Goal: Answer question/provide support

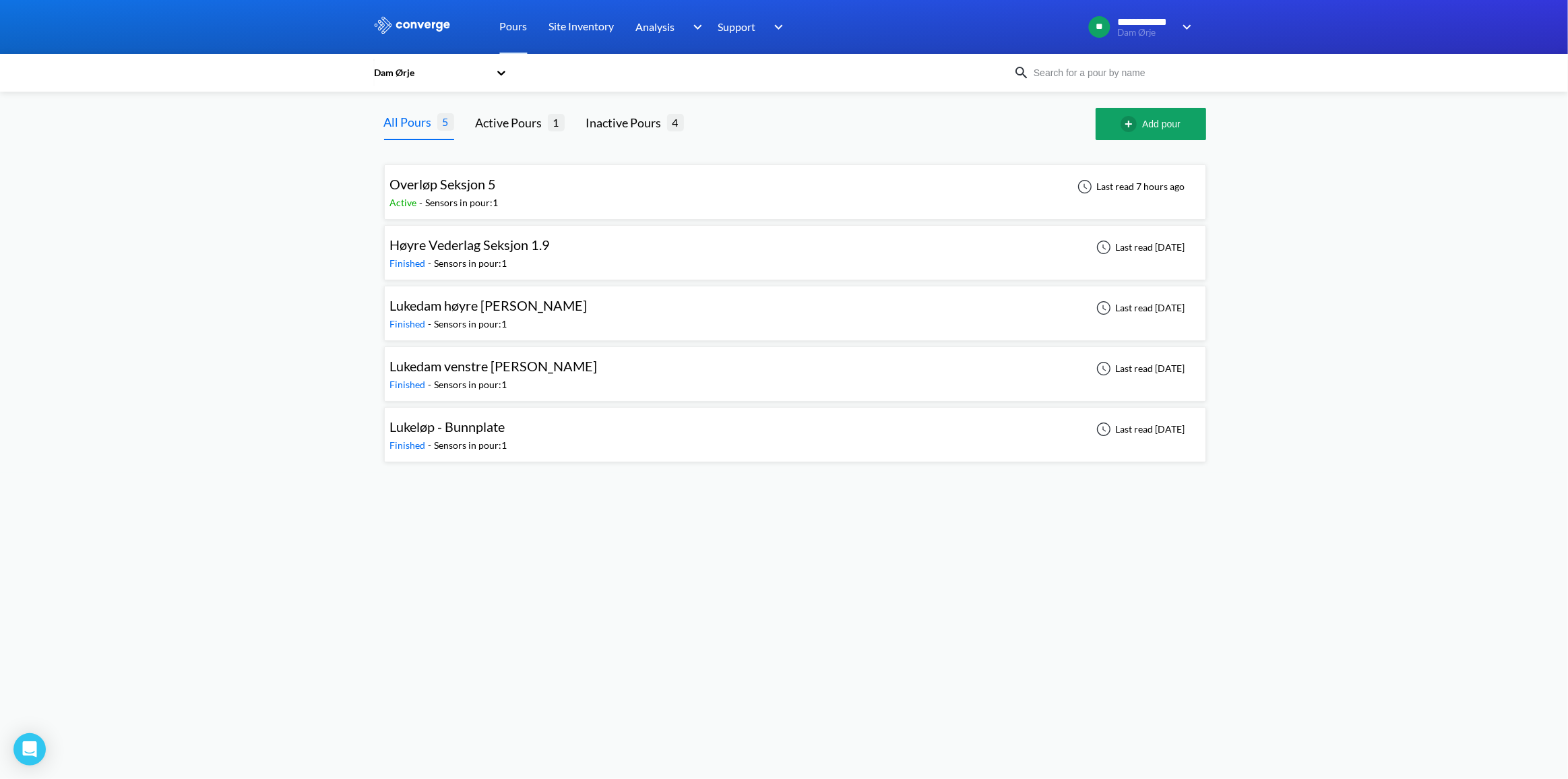
click at [611, 189] on div "Overløp Seksjon 5 Active - Sensors in pour: 1 Last read 7 hours ago" at bounding box center [796, 192] width 810 height 43
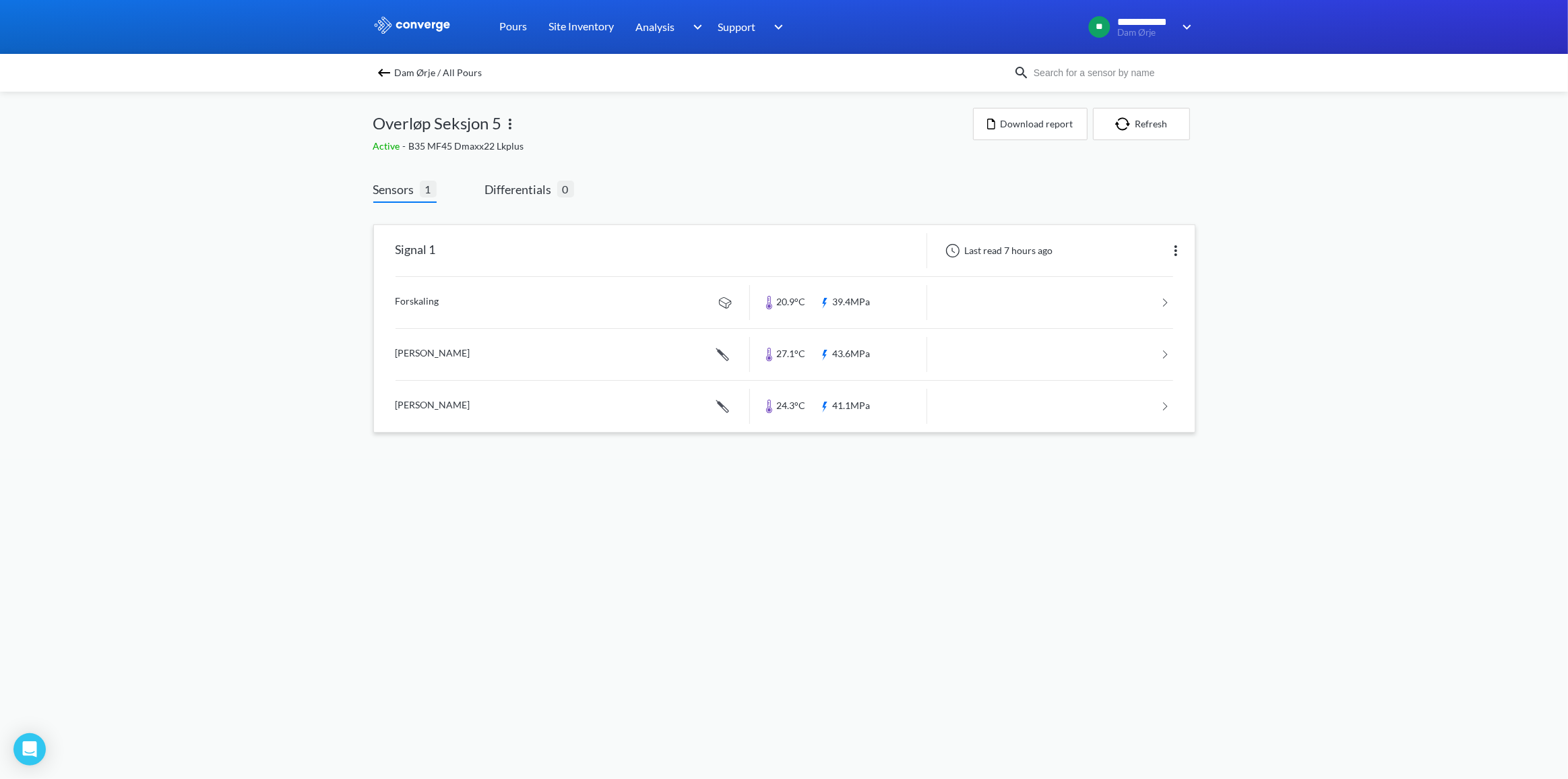
click at [444, 301] on link at bounding box center [784, 302] width 777 height 51
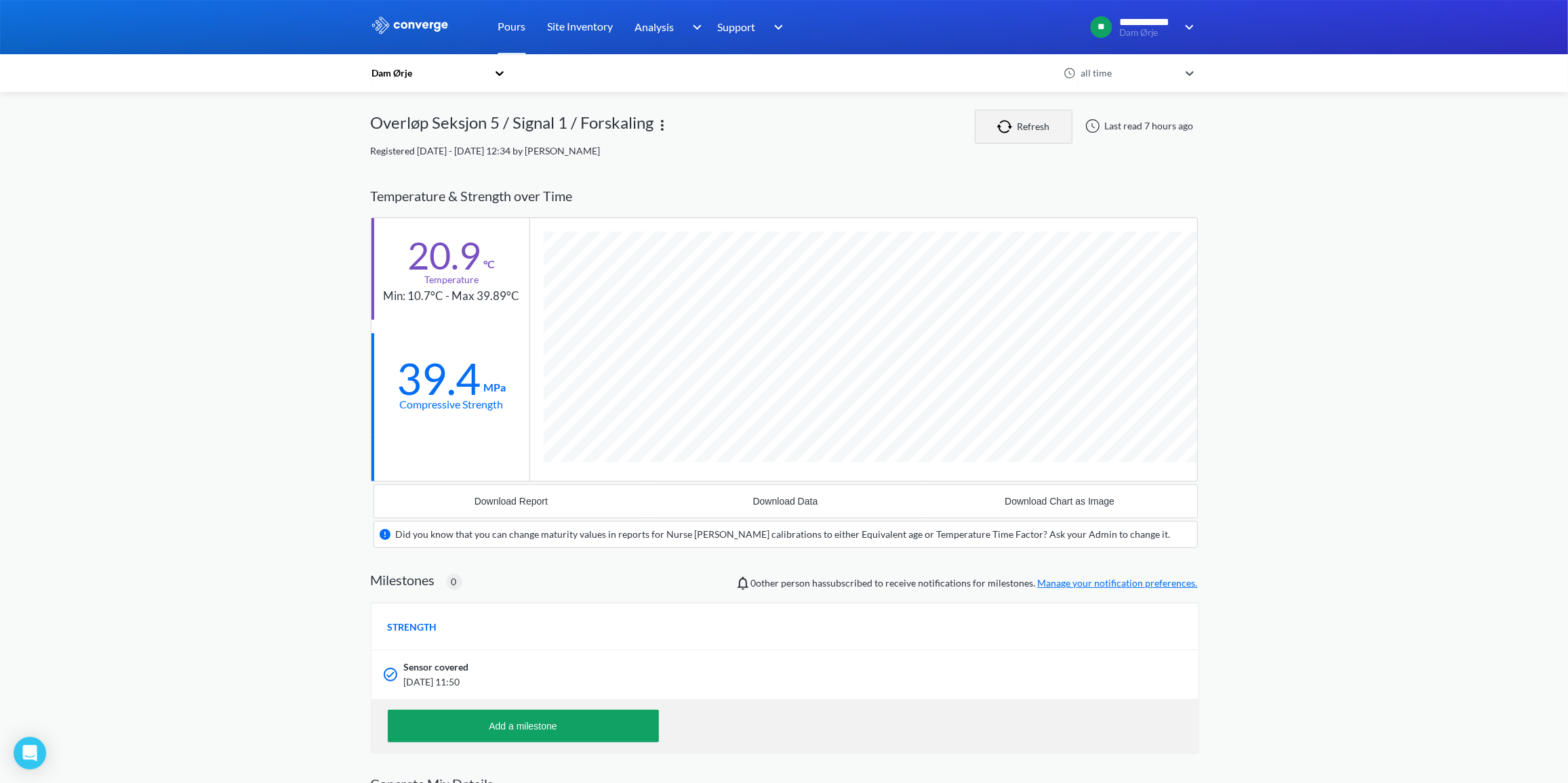
click at [1033, 126] on button "Refresh" at bounding box center [1023, 127] width 97 height 34
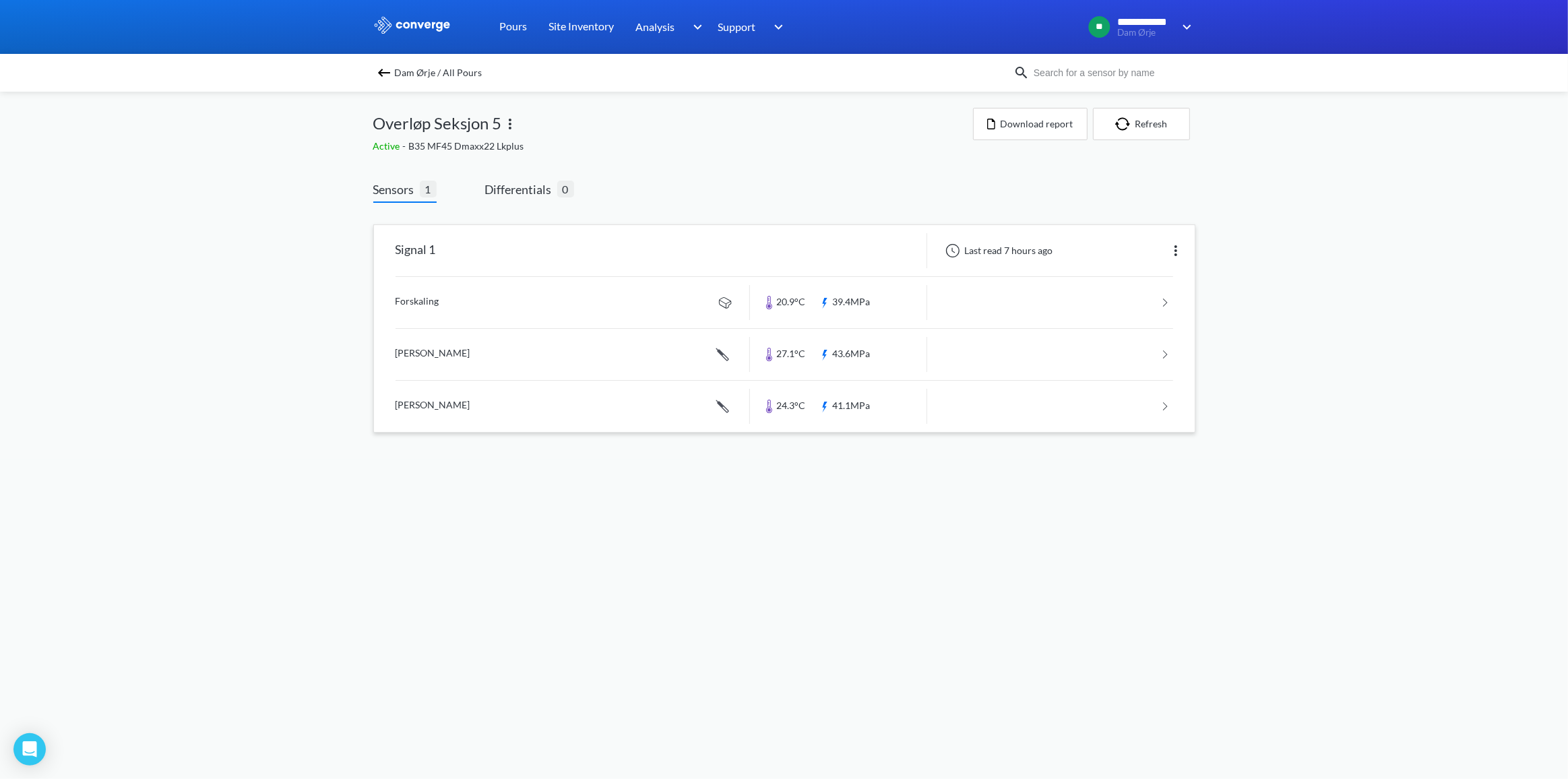
click at [1177, 255] on img at bounding box center [1175, 250] width 16 height 16
click at [1166, 353] on link at bounding box center [784, 354] width 777 height 51
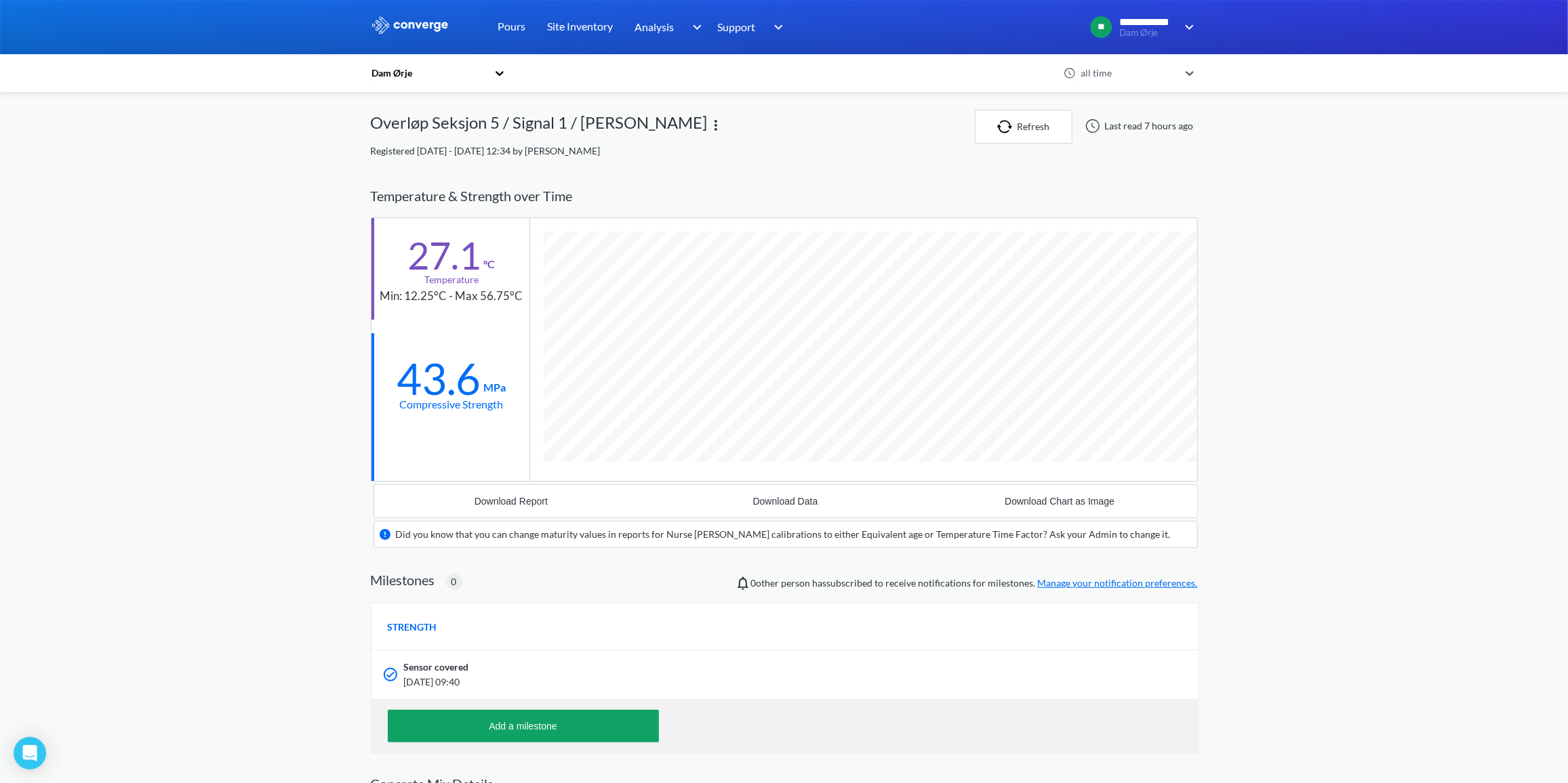
scroll to position [862, 826]
click at [35, 753] on icon "Open Intercom Messenger" at bounding box center [30, 753] width 16 height 18
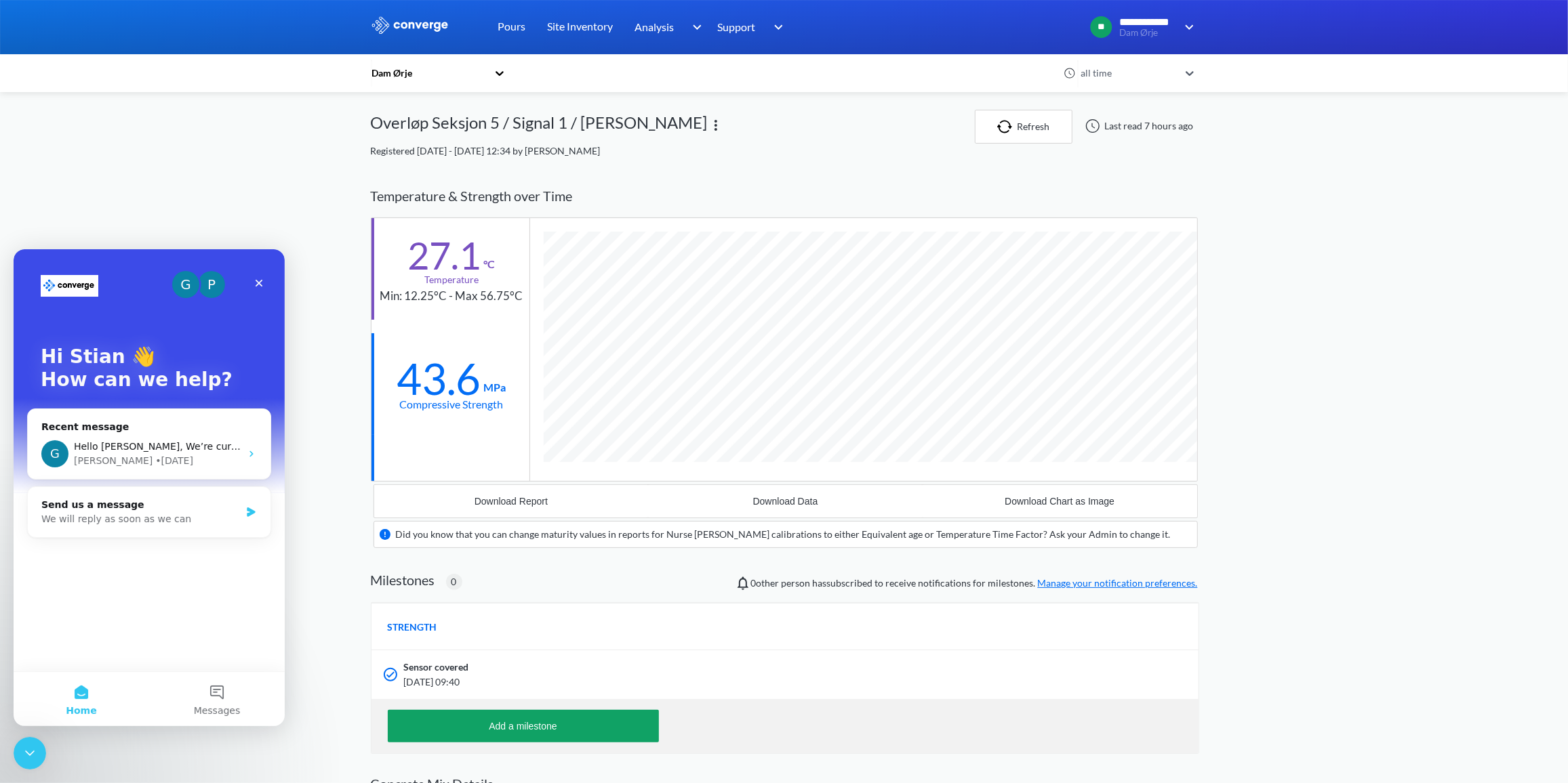
scroll to position [0, 0]
click at [171, 437] on div "G Hello Stian, We’re currently developing a feature that should be ready in a f…" at bounding box center [149, 453] width 243 height 50
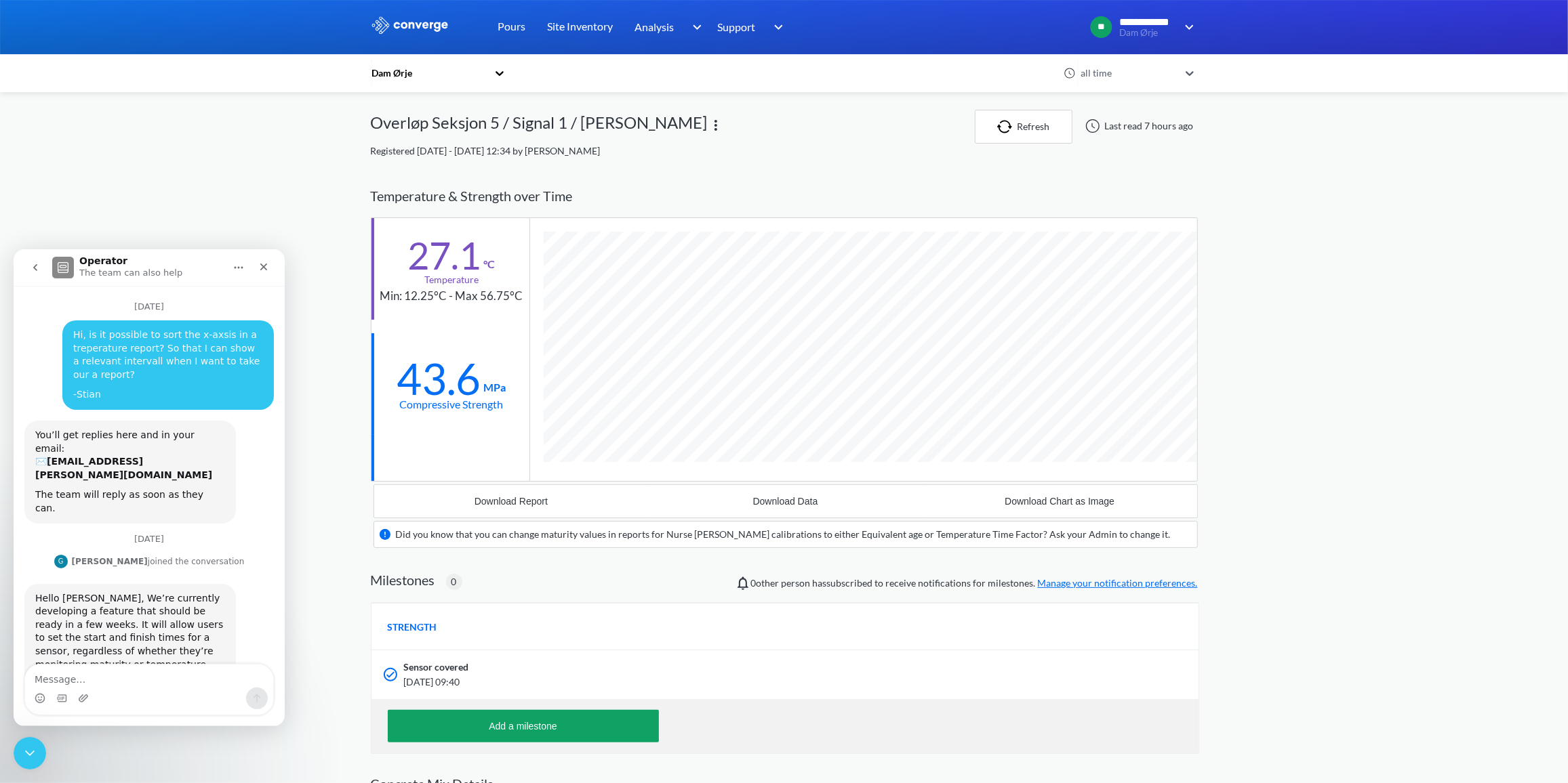
scroll to position [41, 0]
type textarea "Cool, looking forward to that"
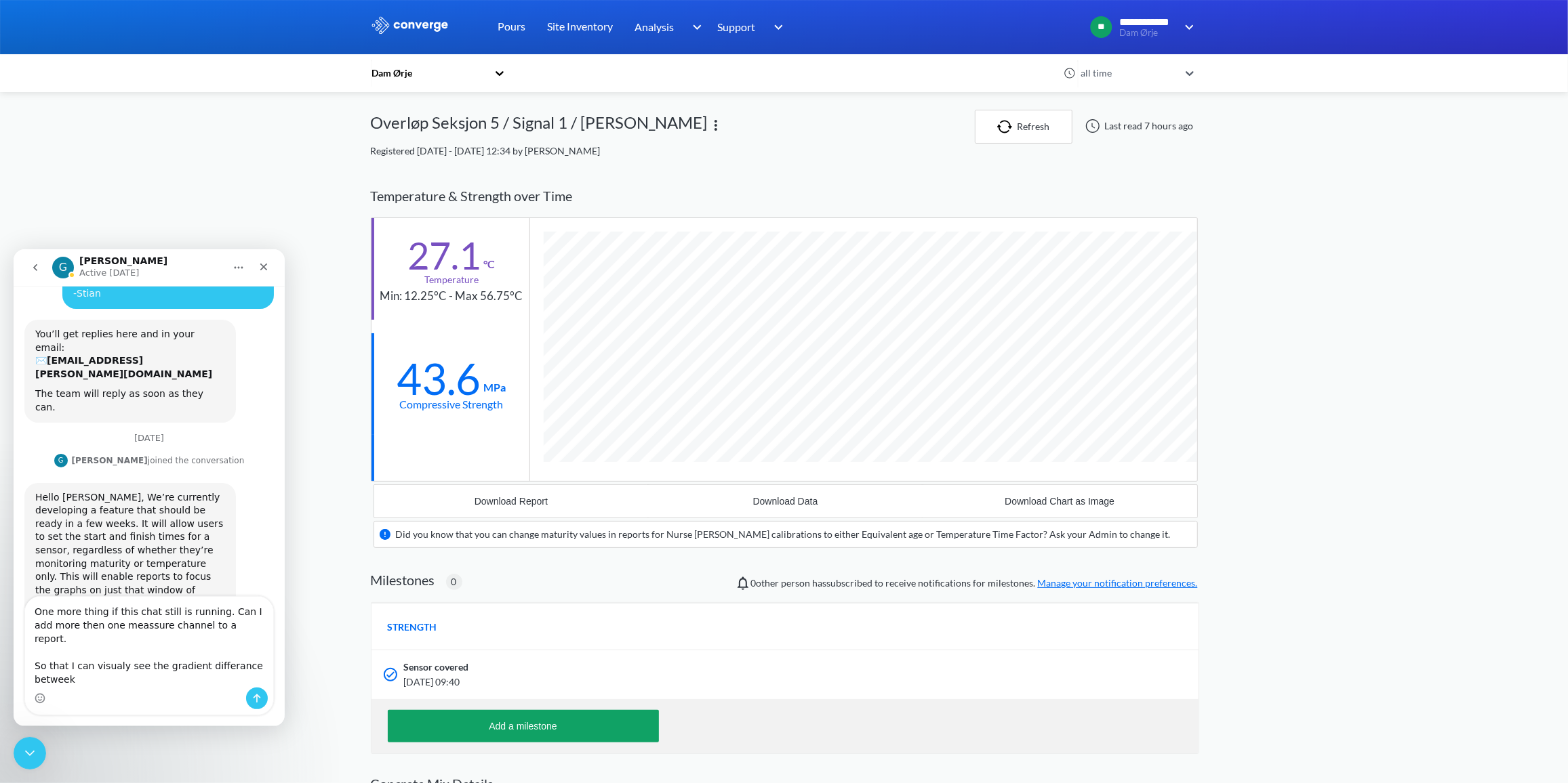
scroll to position [154, 0]
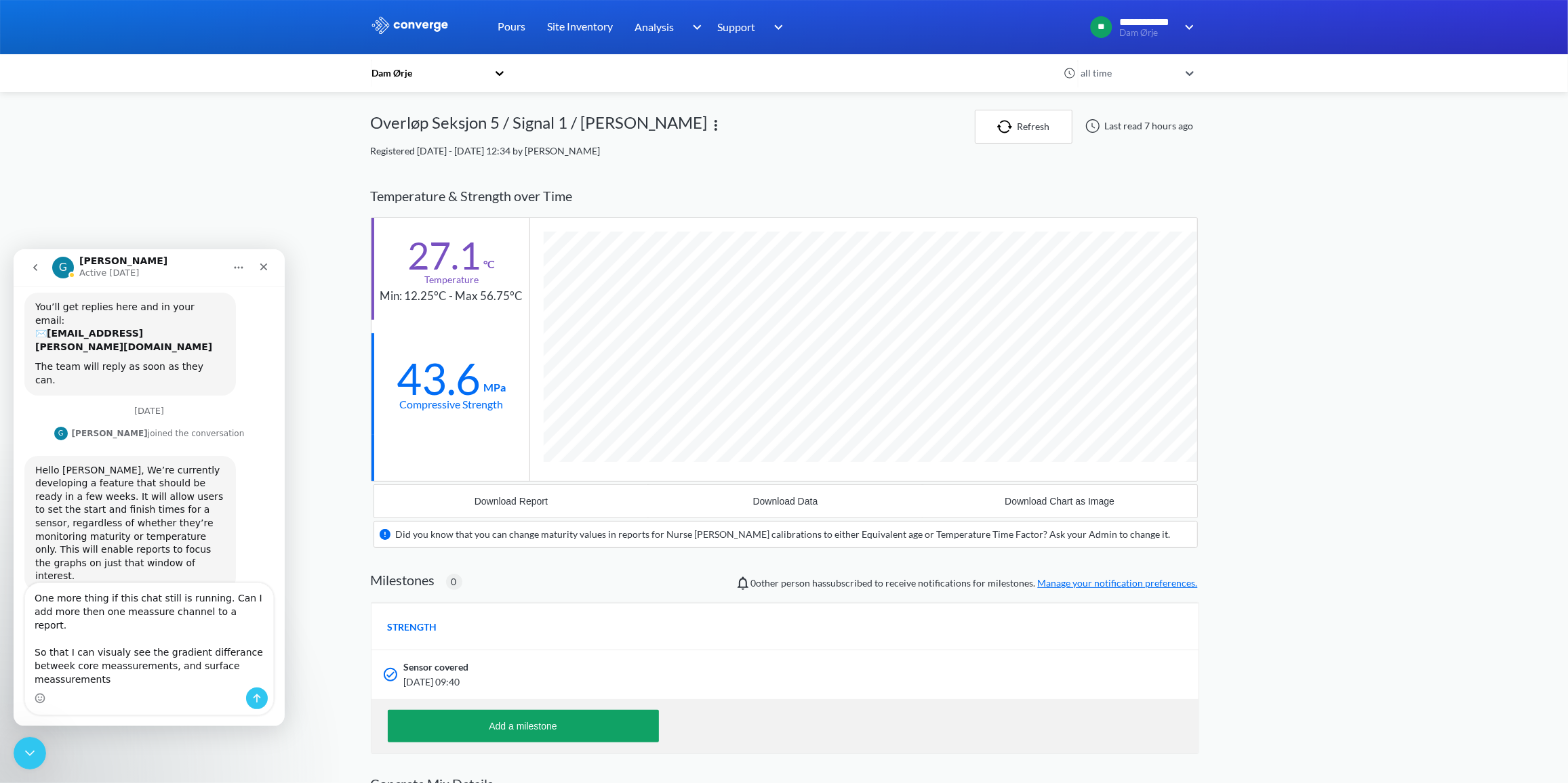
type textarea "One more thing if this chat still is running. Can I add more then one meassure …"
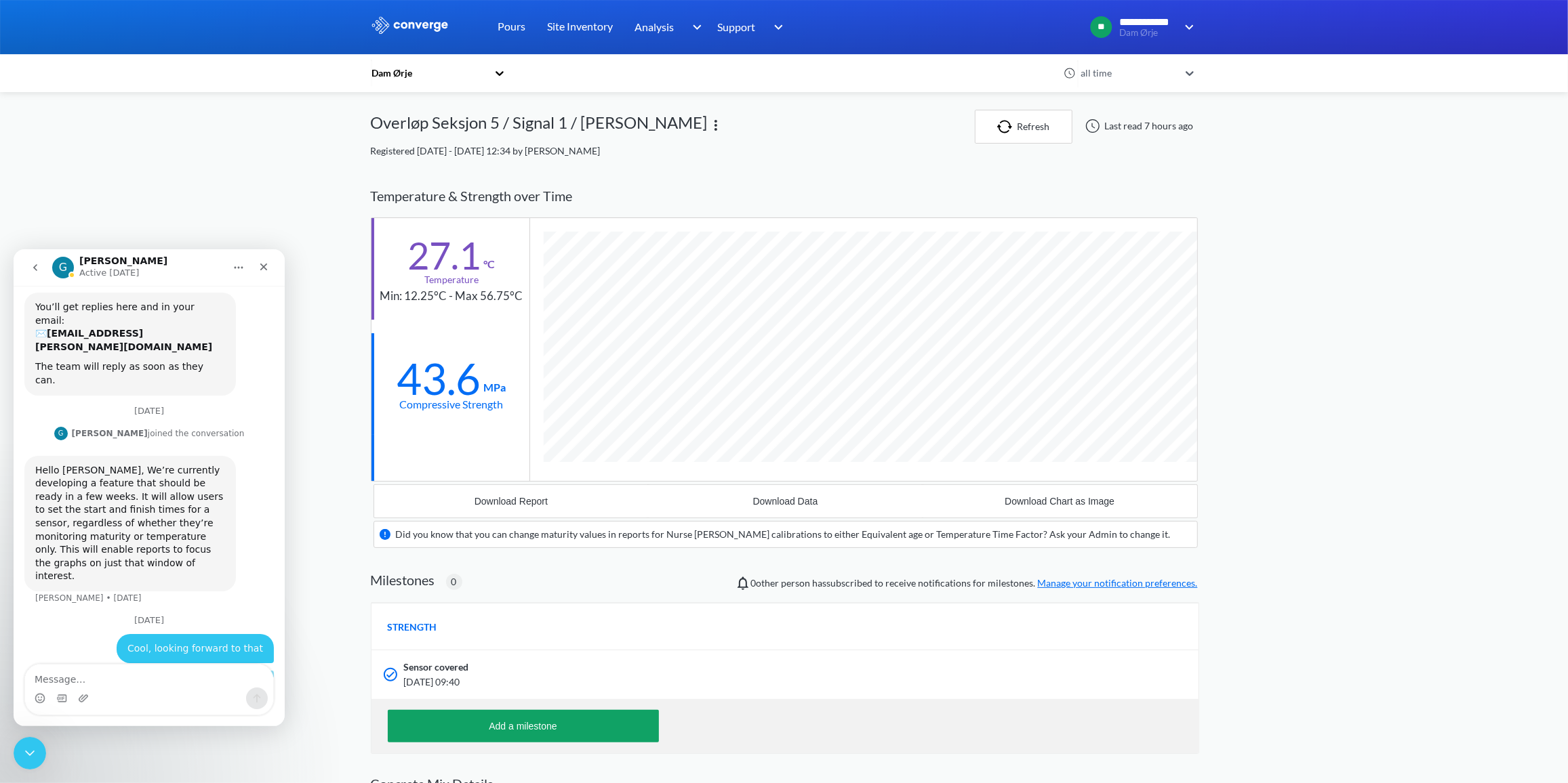
scroll to position [203, 0]
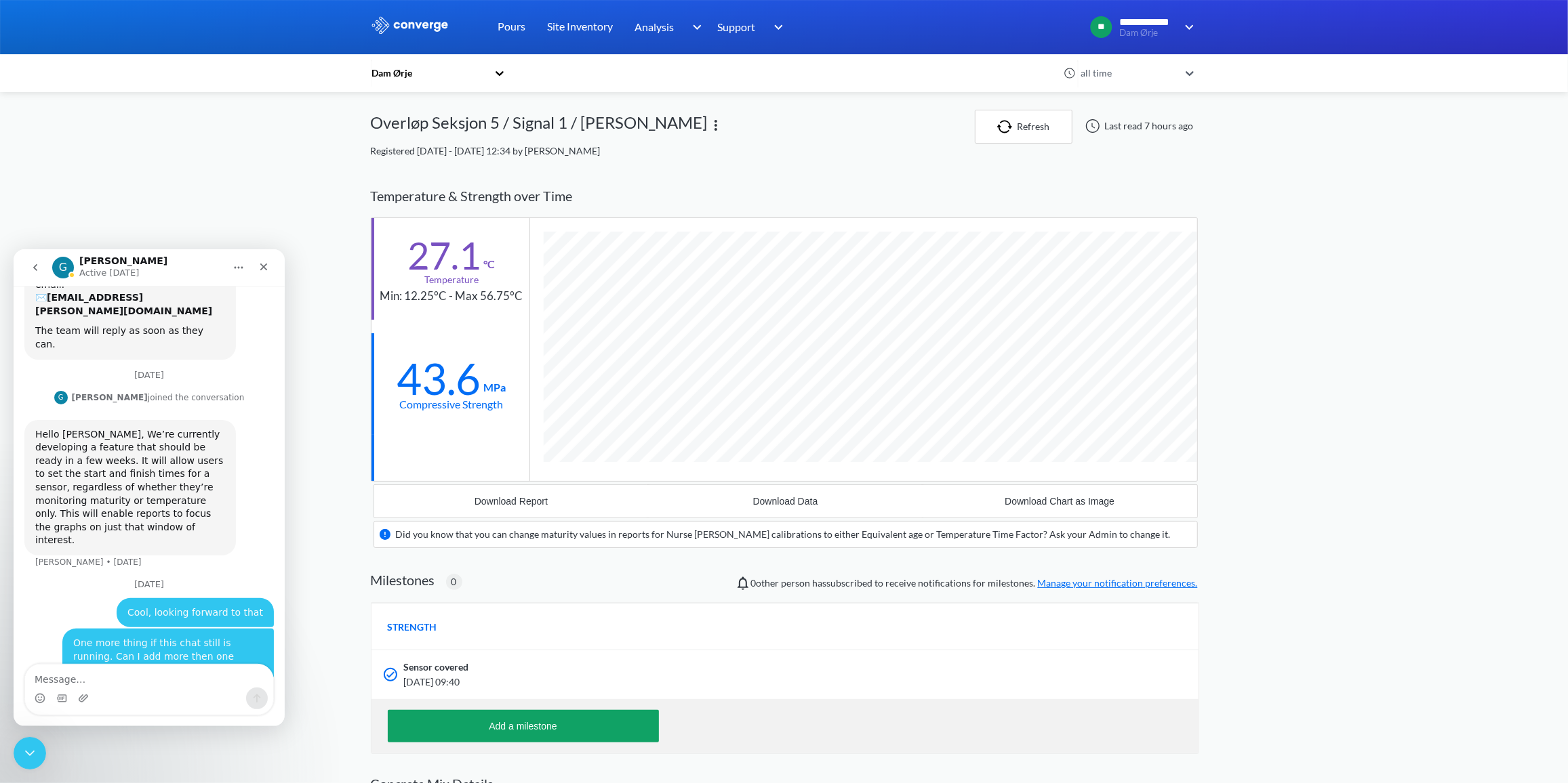
click at [1434, 280] on div "**********" at bounding box center [784, 493] width 1568 height 986
